Goal: Information Seeking & Learning: Learn about a topic

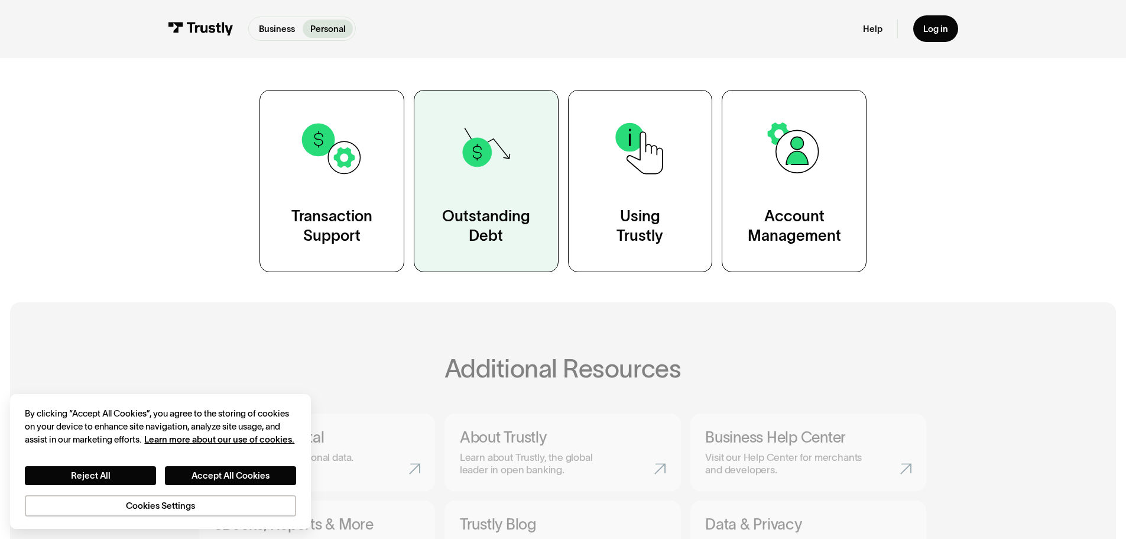
scroll to position [237, 0]
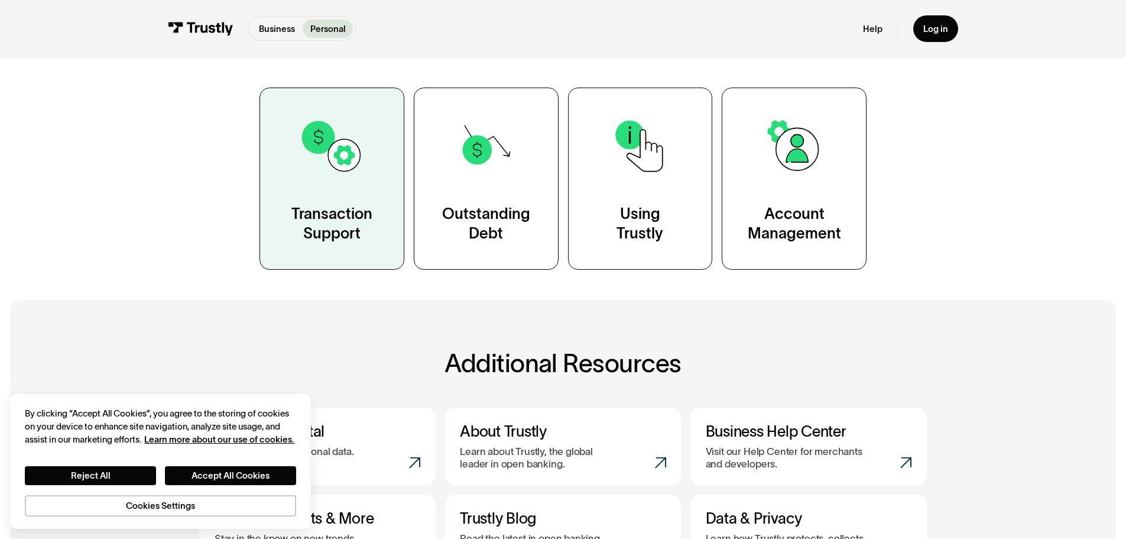
click at [309, 172] on img at bounding box center [331, 146] width 65 height 65
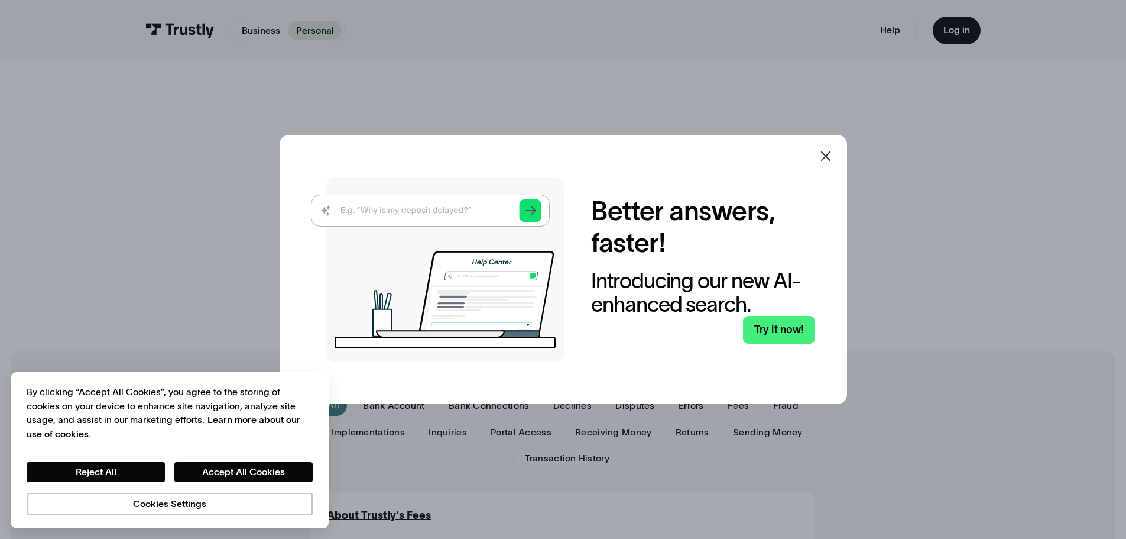
click at [825, 155] on icon at bounding box center [826, 156] width 14 height 14
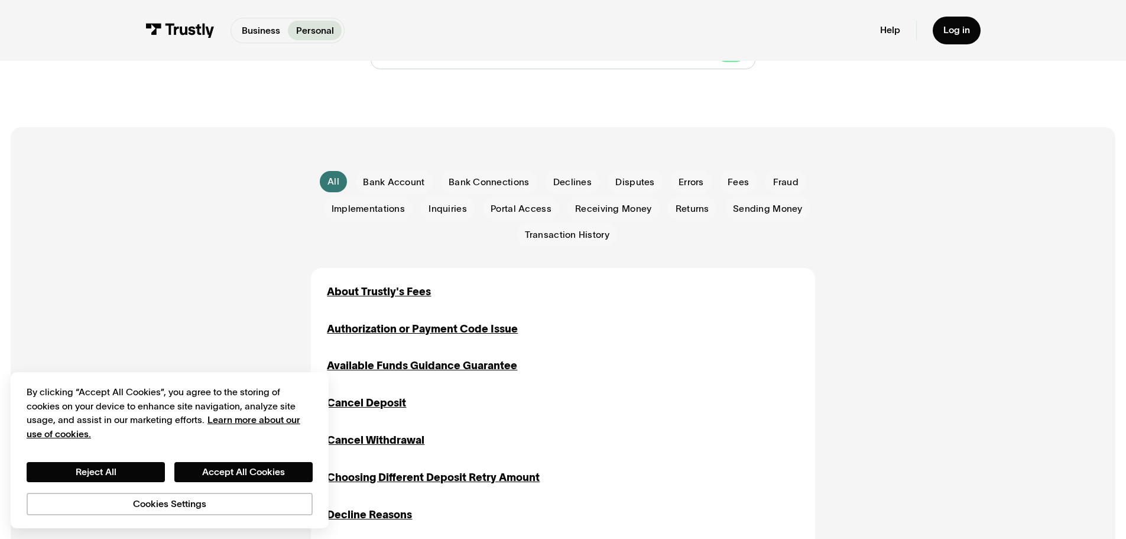
scroll to position [118, 0]
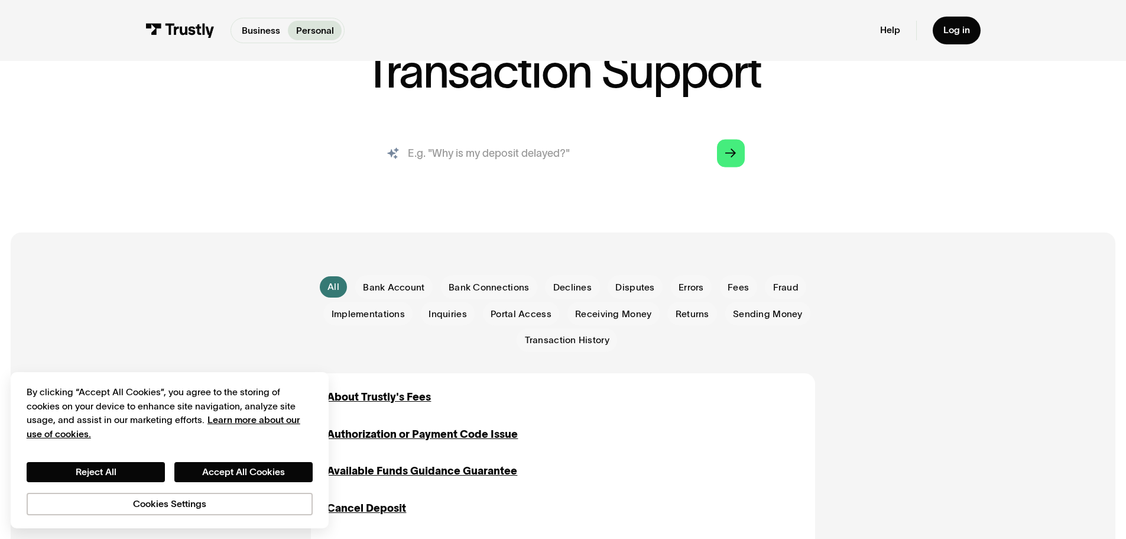
click at [494, 154] on input "search" at bounding box center [563, 153] width 384 height 43
click at [583, 286] on span "Declines" at bounding box center [572, 287] width 38 height 13
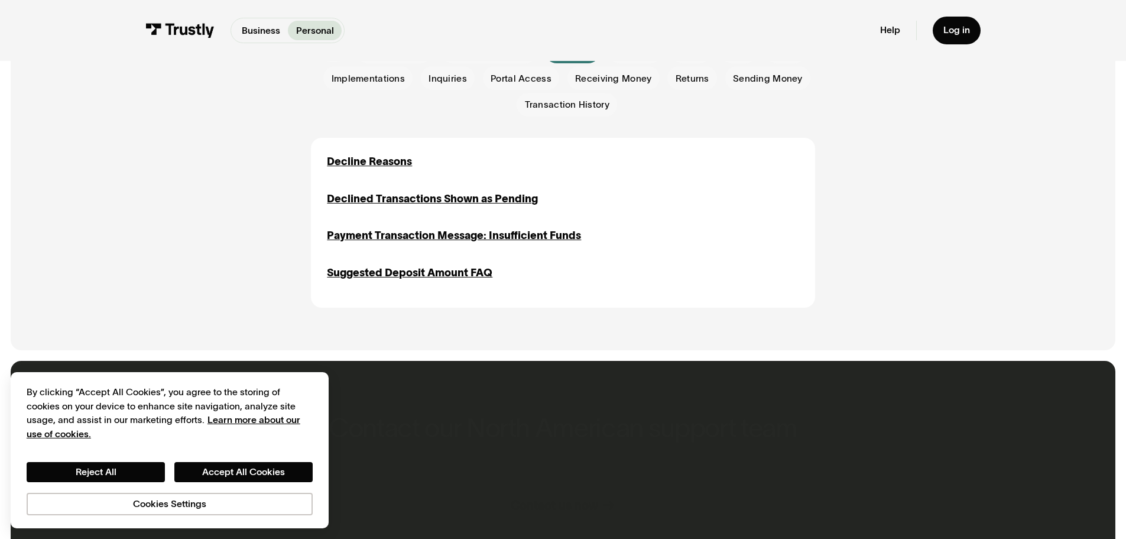
scroll to position [355, 0]
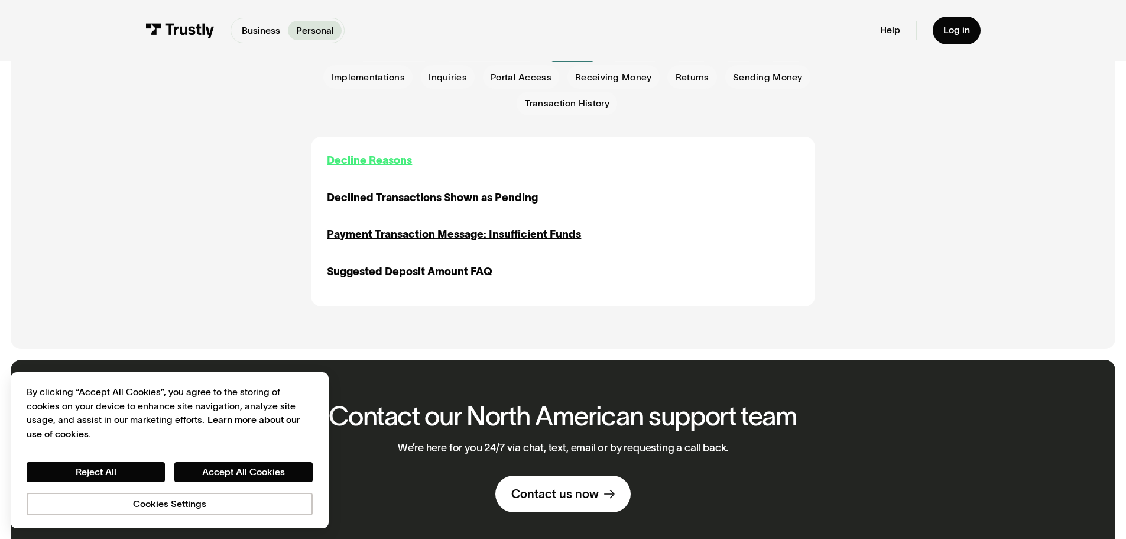
click at [370, 161] on div "Decline Reasons" at bounding box center [369, 161] width 85 height 16
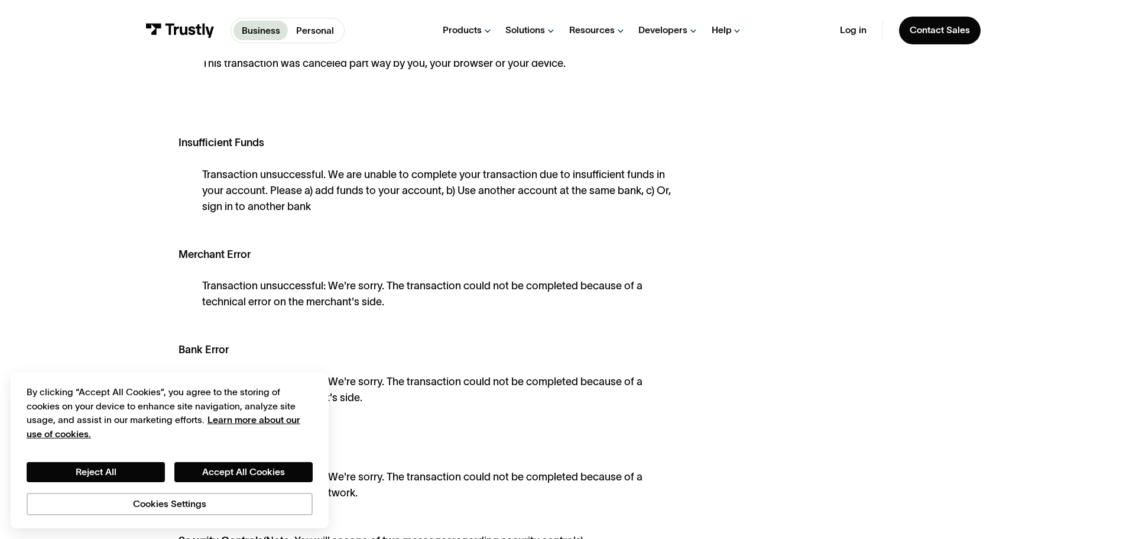
scroll to position [296, 0]
